Goal: Information Seeking & Learning: Learn about a topic

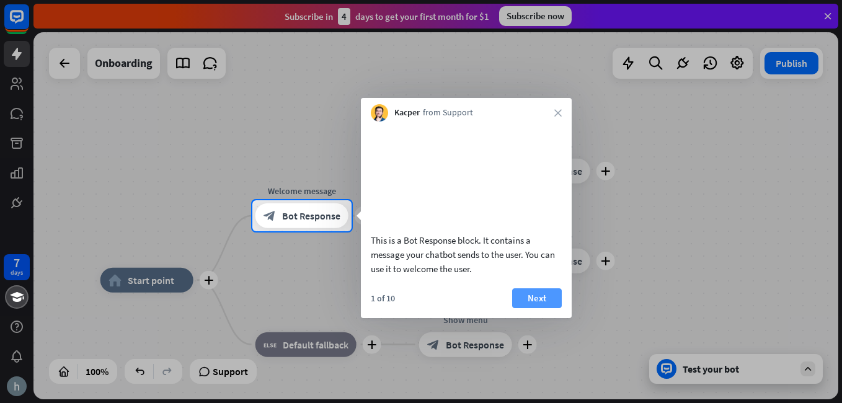
click at [527, 308] on button "Next" at bounding box center [537, 298] width 50 height 20
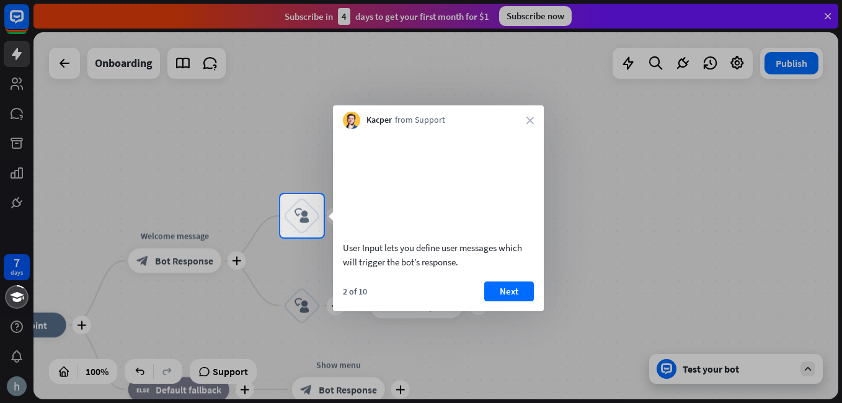
click at [492, 301] on button "Next" at bounding box center [509, 291] width 50 height 20
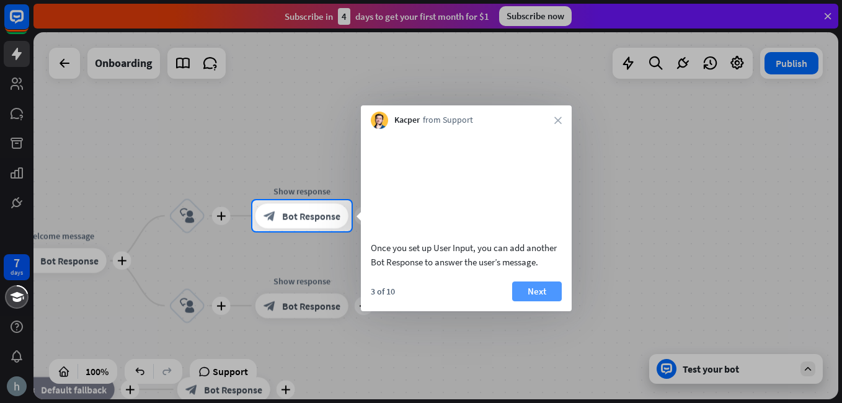
click at [522, 301] on button "Next" at bounding box center [537, 291] width 50 height 20
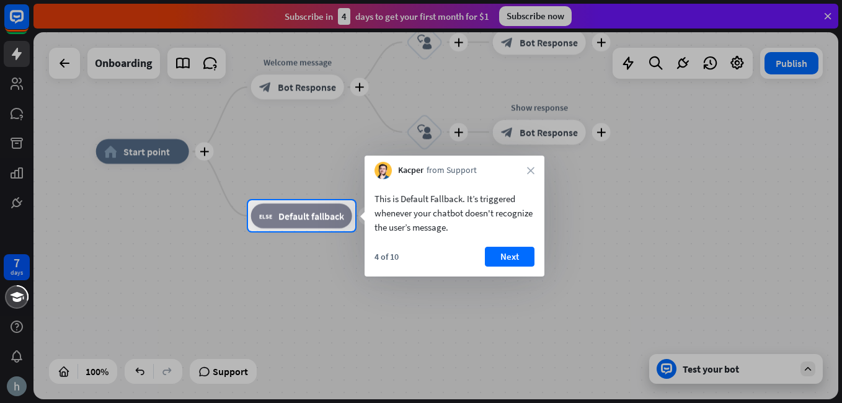
click at [524, 268] on div "4 of 10 Next" at bounding box center [454, 262] width 180 height 30
click at [509, 256] on button "Next" at bounding box center [510, 257] width 50 height 20
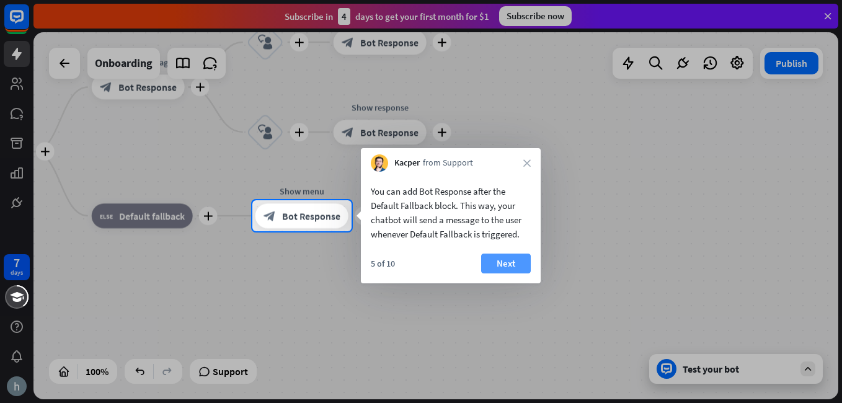
click at [517, 262] on button "Next" at bounding box center [506, 263] width 50 height 20
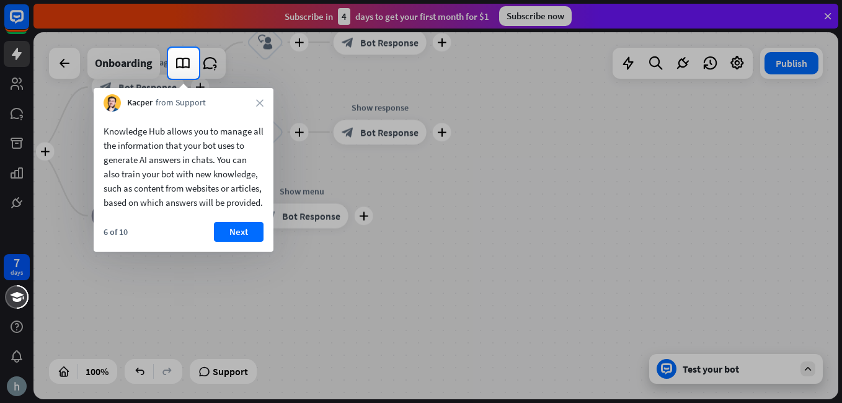
click at [250, 242] on button "Next" at bounding box center [239, 232] width 50 height 20
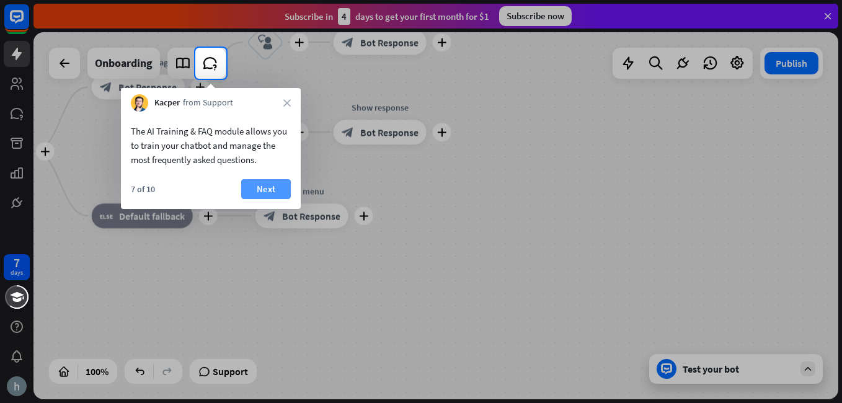
click at [280, 185] on button "Next" at bounding box center [266, 189] width 50 height 20
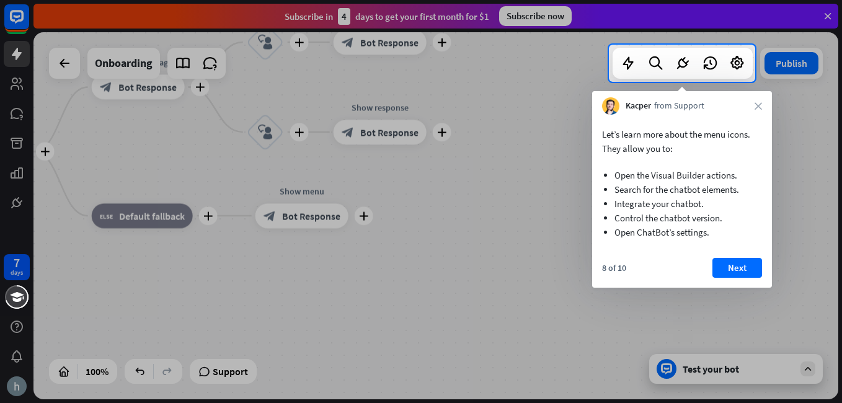
click at [703, 275] on div "8 of 10 Next" at bounding box center [682, 273] width 180 height 30
click at [720, 271] on button "Next" at bounding box center [737, 268] width 50 height 20
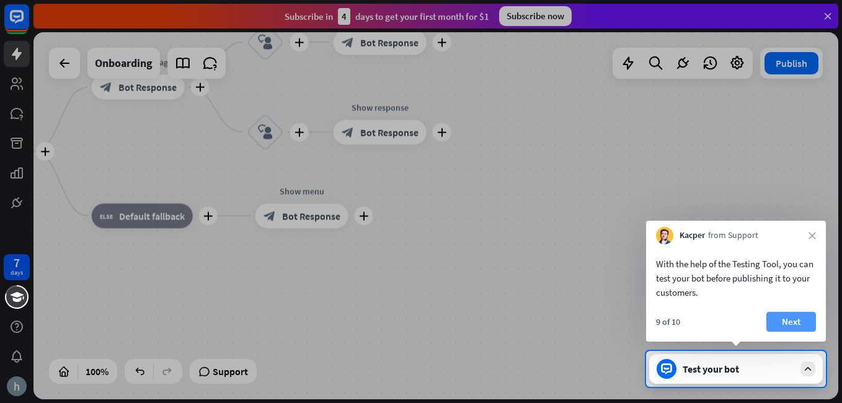
click at [773, 319] on button "Next" at bounding box center [791, 322] width 50 height 20
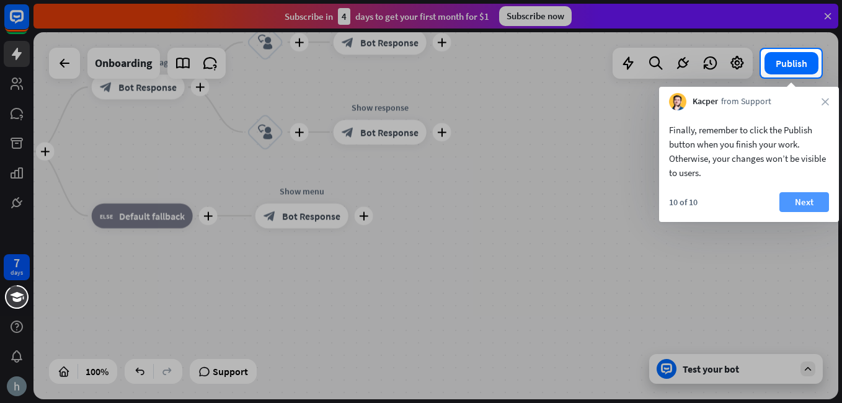
click at [781, 207] on button "Next" at bounding box center [804, 202] width 50 height 20
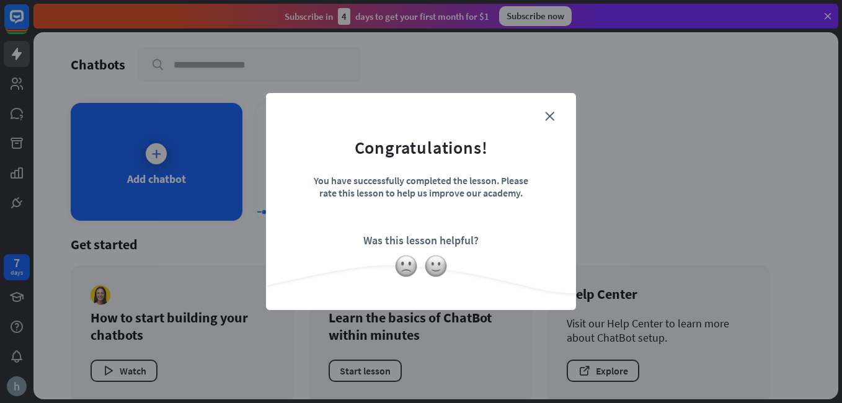
click at [543, 110] on form "Congratulations! You have successfully completed the lesson. Please rate this l…" at bounding box center [420, 182] width 279 height 148
click at [543, 120] on form "Congratulations! You have successfully completed the lesson. Please rate this l…" at bounding box center [420, 182] width 279 height 148
click at [545, 118] on icon "close" at bounding box center [549, 116] width 9 height 9
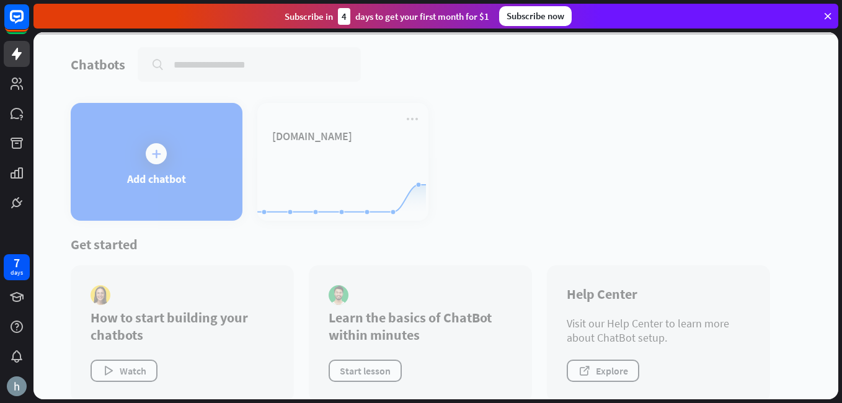
click at [2, 105] on div at bounding box center [16, 108] width 33 height 216
click at [14, 111] on icon at bounding box center [17, 113] width 12 height 11
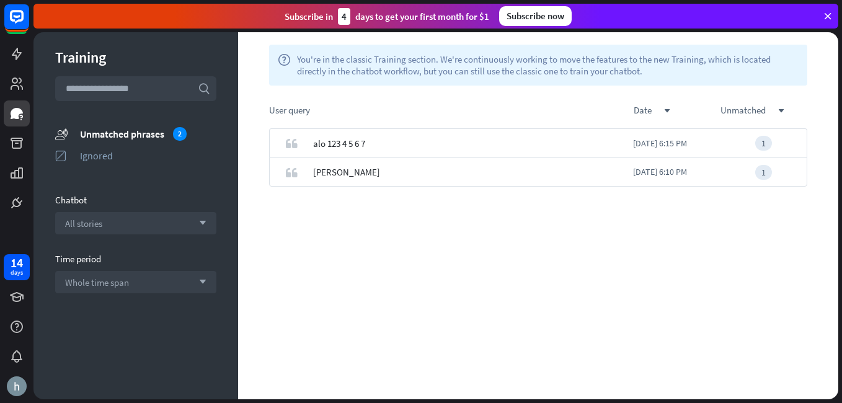
click at [146, 142] on section "unmatched_phrases Unmatched phrases 2 ignored Ignored" at bounding box center [135, 147] width 161 height 43
click at [146, 130] on div "Unmatched phrases 2" at bounding box center [148, 134] width 136 height 14
click at [18, 76] on icon at bounding box center [16, 83] width 15 height 15
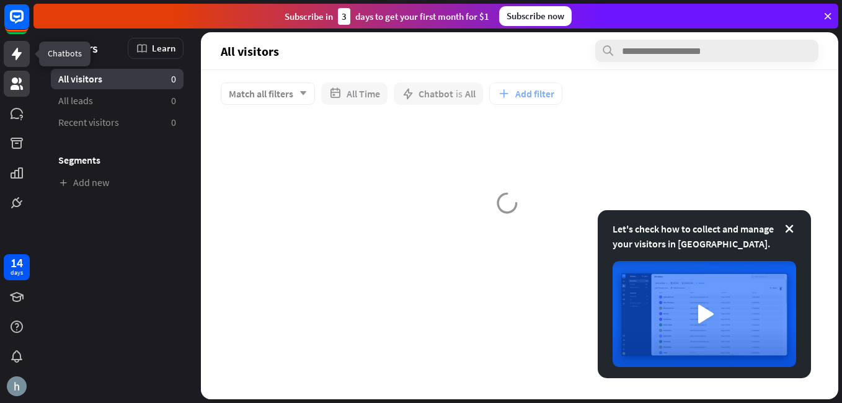
click at [12, 56] on icon at bounding box center [16, 53] width 15 height 15
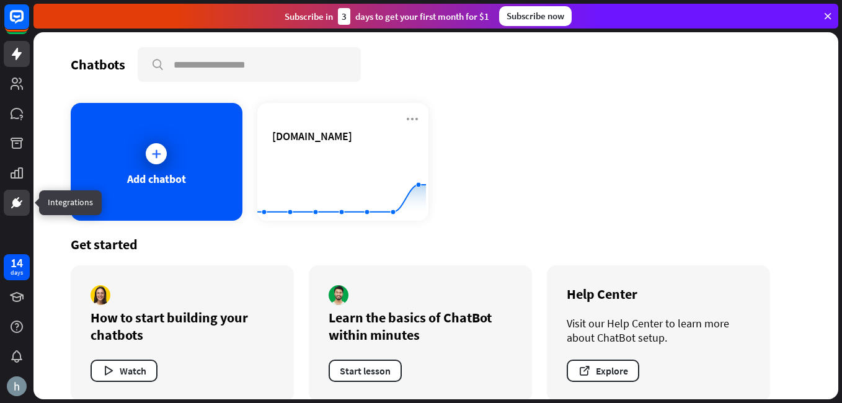
click at [25, 195] on link at bounding box center [17, 203] width 26 height 26
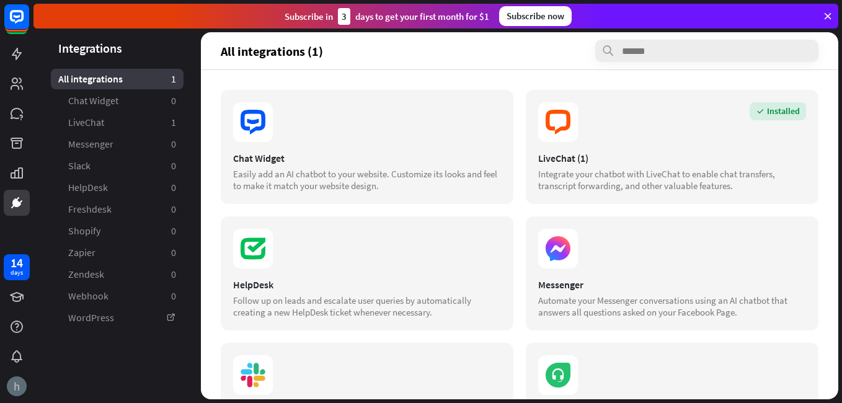
click at [14, 384] on img at bounding box center [17, 386] width 20 height 20
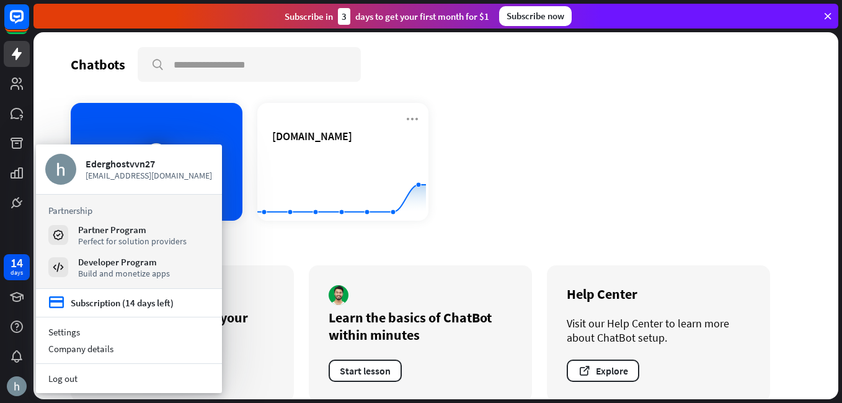
click at [83, 97] on div "Chatbots search Add chatbot [DOMAIN_NAME] Created with Highcharts 10.1.0 0 2 4 …" at bounding box center [435, 215] width 804 height 367
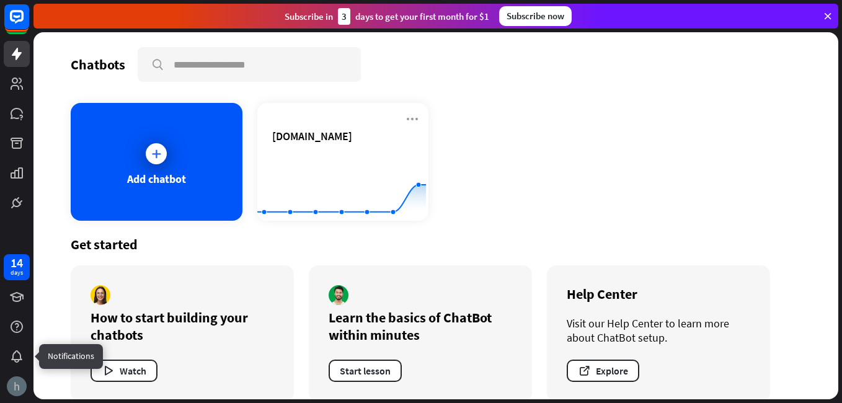
click at [17, 382] on img at bounding box center [17, 386] width 20 height 20
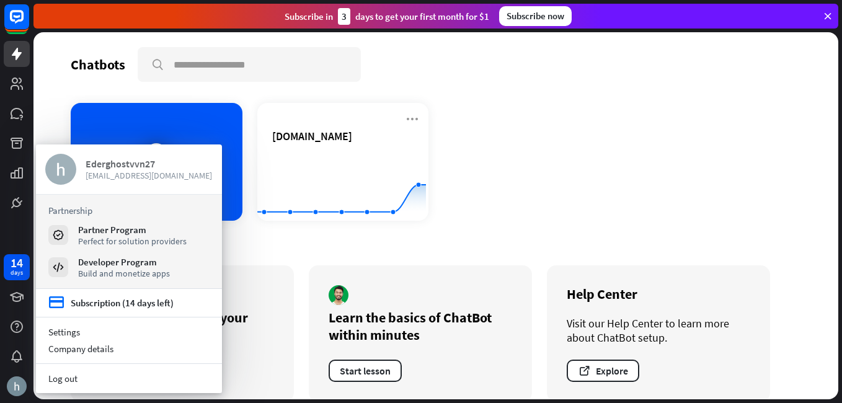
click at [98, 182] on div "Ederghostvvn27 [EMAIL_ADDRESS][DOMAIN_NAME]" at bounding box center [149, 169] width 127 height 31
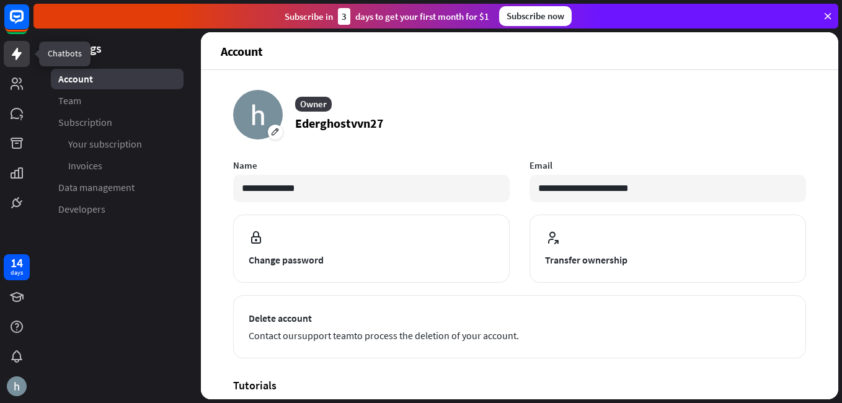
click at [12, 54] on icon at bounding box center [16, 53] width 15 height 15
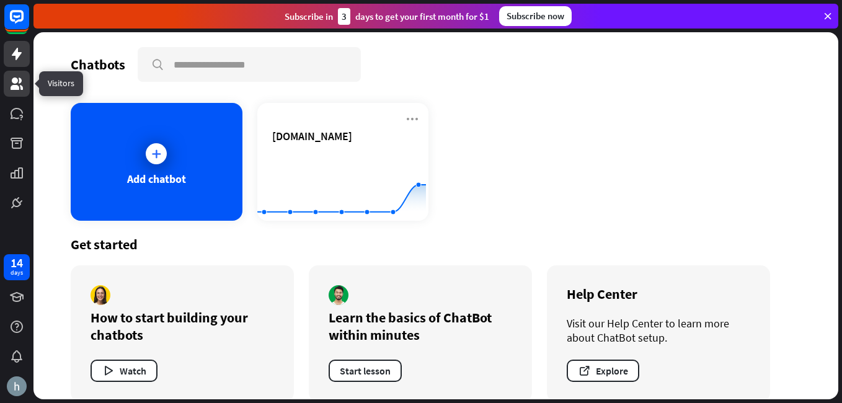
click at [18, 75] on link at bounding box center [17, 84] width 26 height 26
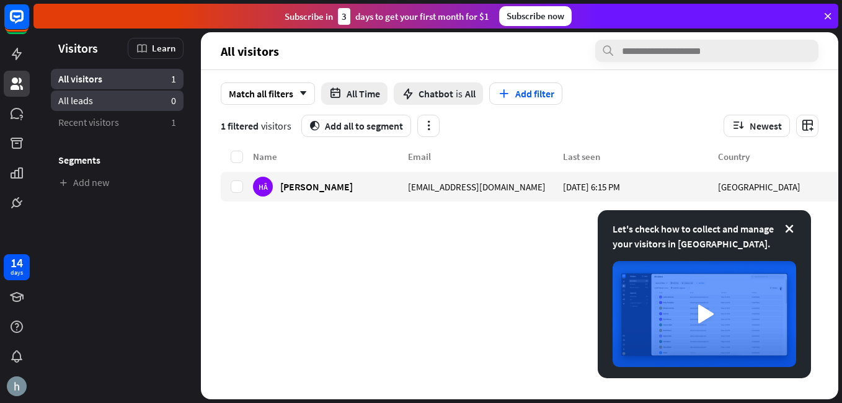
click at [103, 96] on link "All leads 0" at bounding box center [117, 100] width 133 height 20
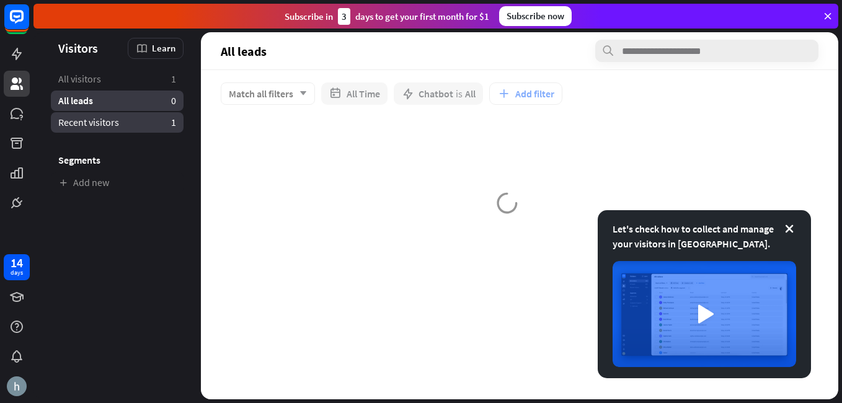
click at [95, 116] on link "Recent visitors 1" at bounding box center [117, 122] width 133 height 20
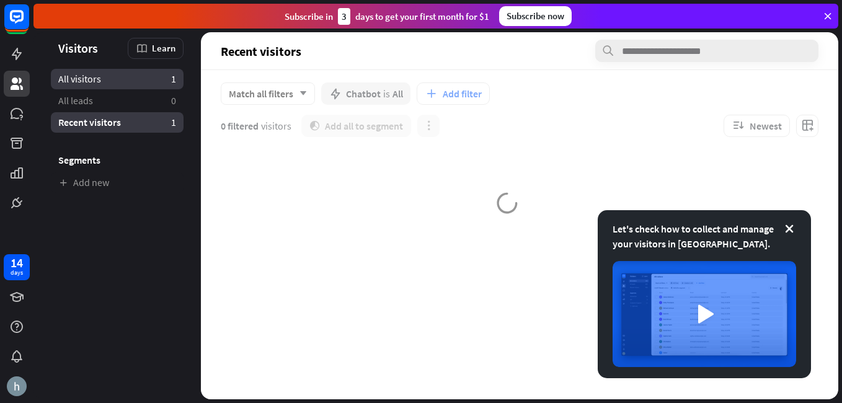
click at [105, 79] on link "All visitors 1" at bounding box center [117, 79] width 133 height 20
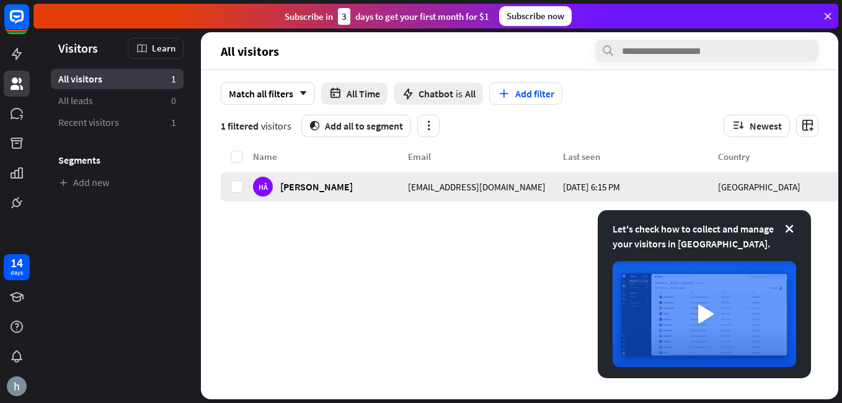
click at [623, 191] on div "[DATE] 6:15 PM" at bounding box center [640, 187] width 155 height 30
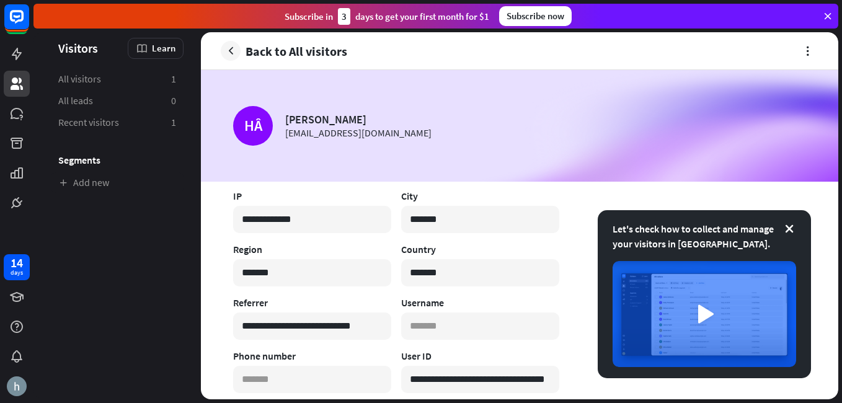
scroll to position [248, 0]
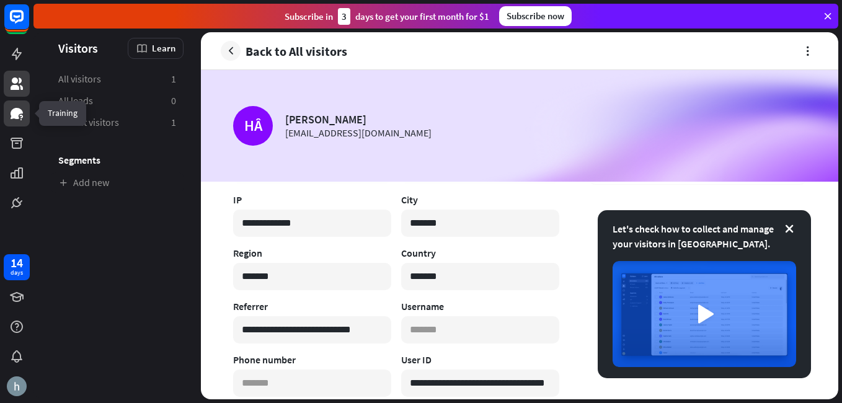
click at [20, 112] on icon at bounding box center [17, 113] width 12 height 11
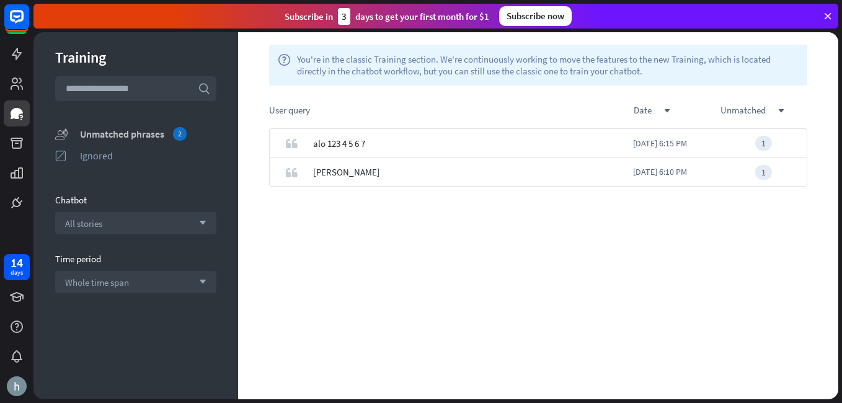
click at [94, 132] on div "Unmatched phrases 2" at bounding box center [148, 134] width 136 height 14
click at [334, 139] on span "alo 123 4 5 6 7" at bounding box center [339, 143] width 52 height 29
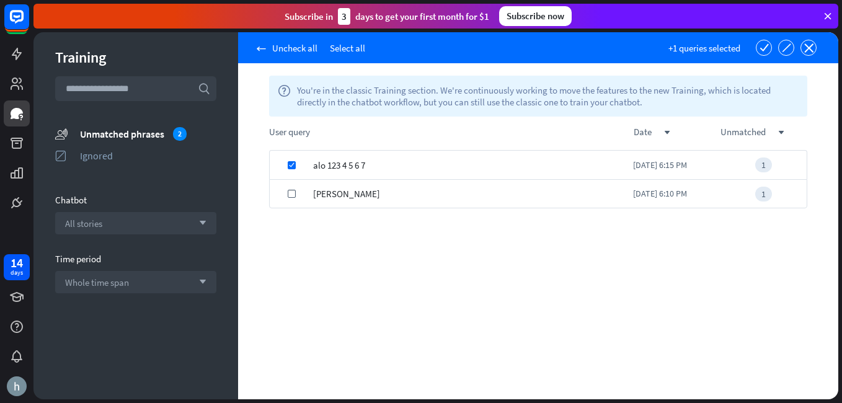
click at [342, 159] on span "alo 123 4 5 6 7" at bounding box center [339, 165] width 52 height 29
click at [337, 157] on span "alo 123 4 5 6 7" at bounding box center [339, 165] width 52 height 29
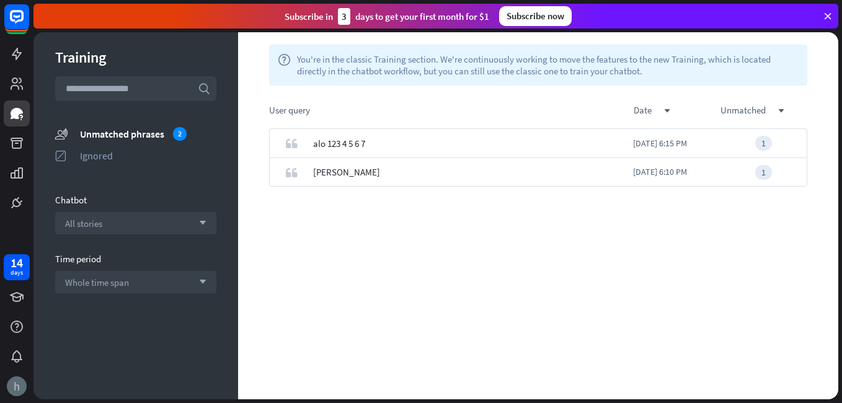
click at [22, 379] on img at bounding box center [17, 386] width 20 height 20
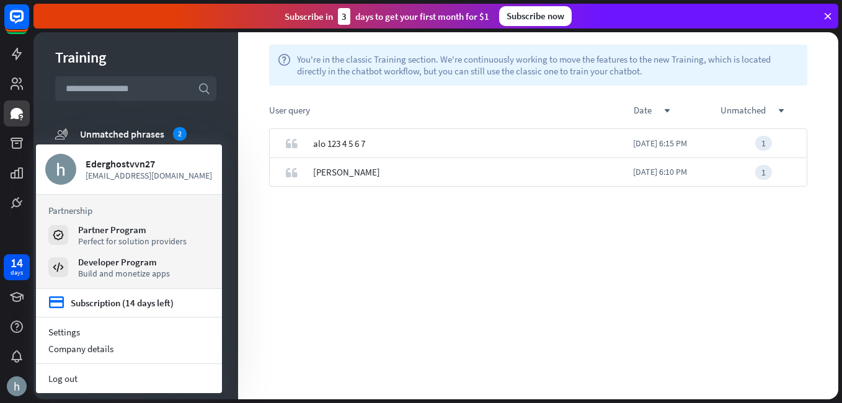
click at [731, 91] on div "User query date down unmatched down" at bounding box center [538, 107] width 600 height 43
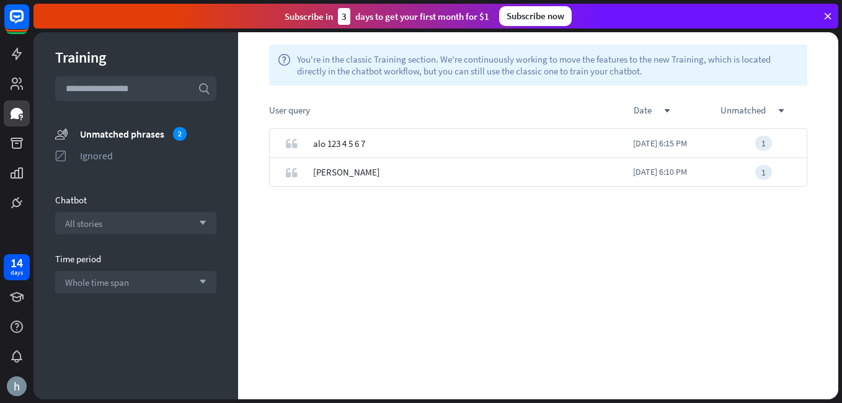
click at [829, 19] on icon at bounding box center [827, 16] width 11 height 11
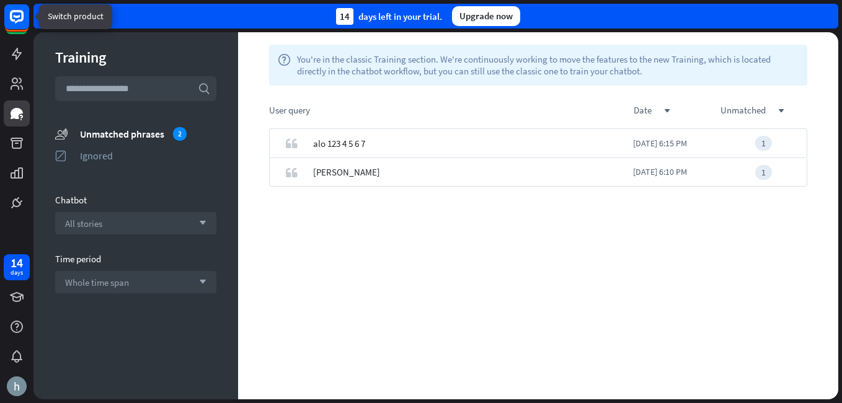
click at [42, 12] on div "14 days left in your trial. Upgrade now" at bounding box center [435, 16] width 804 height 25
click at [0, 19] on html "14 days close Product Help First steps Get started with ChatBot Help Center Fol…" at bounding box center [421, 201] width 842 height 403
click at [12, 19] on rect at bounding box center [16, 16] width 27 height 27
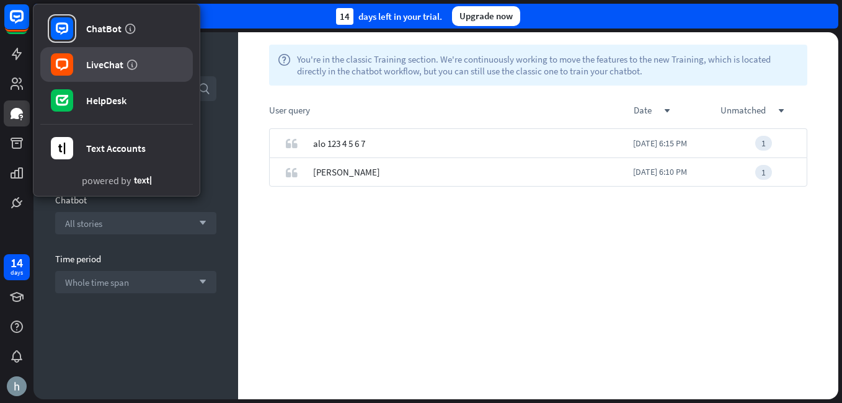
click at [97, 53] on link "LiveChat" at bounding box center [116, 64] width 152 height 35
